Goal: Transaction & Acquisition: Purchase product/service

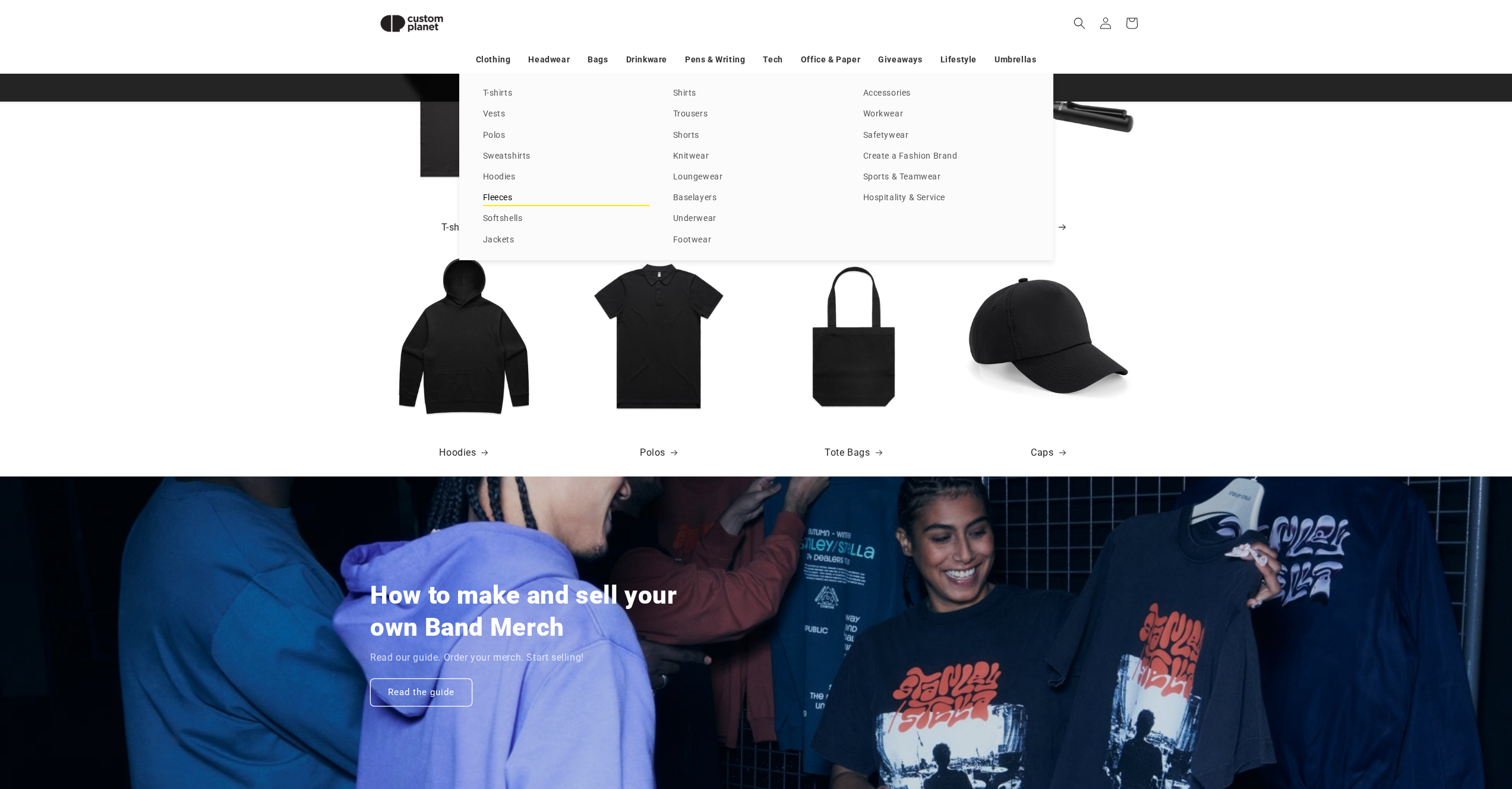
scroll to position [0, 3024]
click at [509, 213] on link "Softshells" at bounding box center [566, 219] width 166 height 16
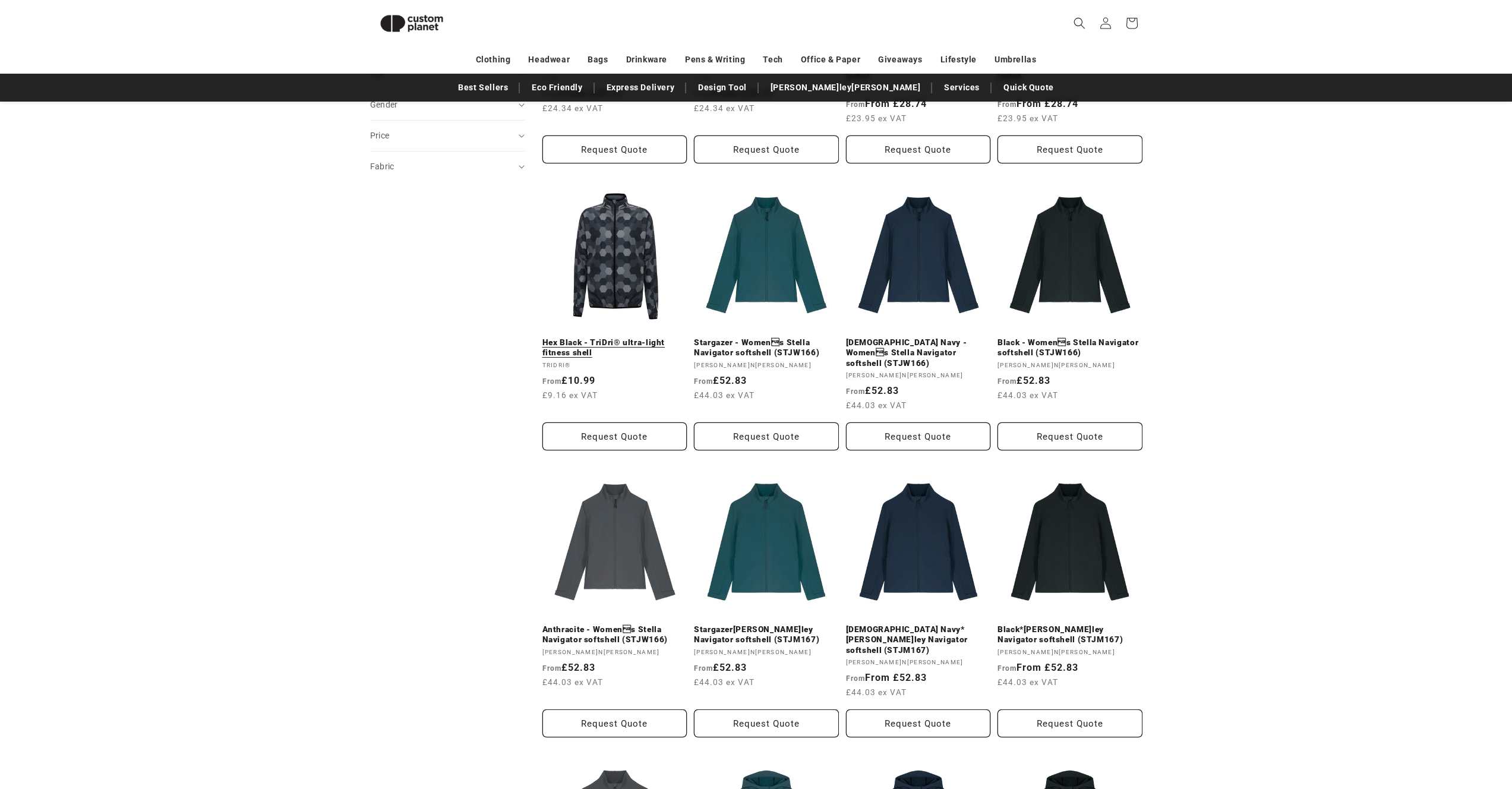
scroll to position [154, 0]
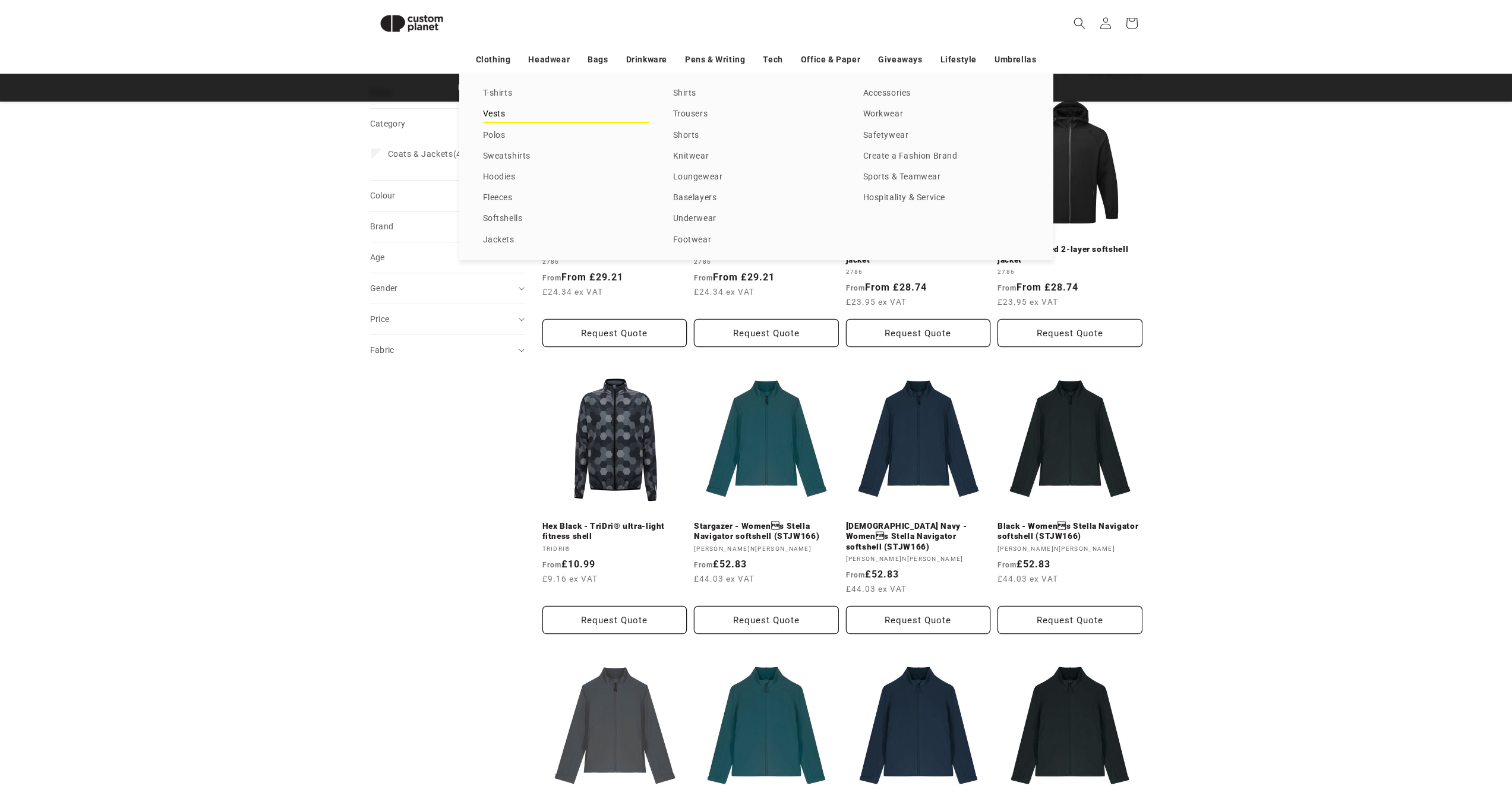
click at [490, 114] on link "Vests" at bounding box center [566, 115] width 166 height 16
